Goal: Information Seeking & Learning: Learn about a topic

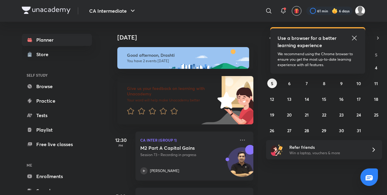
click at [353, 37] on icon at bounding box center [353, 37] width 7 height 7
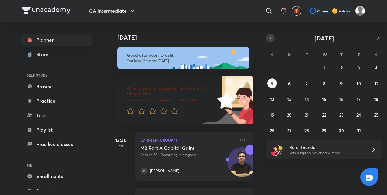
click at [270, 37] on icon "button" at bounding box center [269, 38] width 1 height 2
click at [306, 114] on abbr "23" at bounding box center [306, 115] width 5 height 6
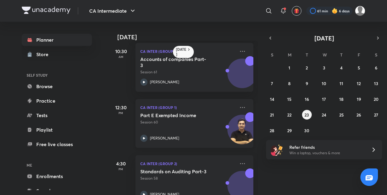
scroll to position [62, 0]
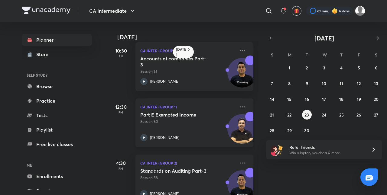
click at [190, 121] on p "Session 60" at bounding box center [187, 121] width 95 height 5
